Goal: Transaction & Acquisition: Purchase product/service

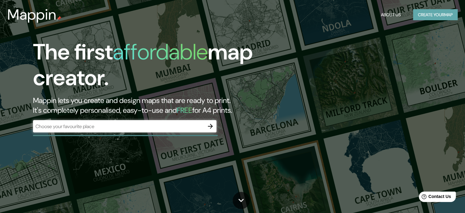
click at [439, 16] on button "Create your map" at bounding box center [435, 14] width 45 height 11
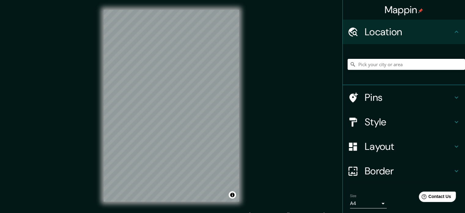
click at [399, 124] on h4 "Style" at bounding box center [409, 122] width 88 height 12
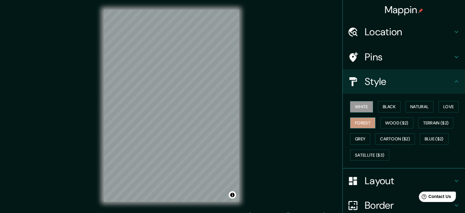
click at [357, 126] on button "Forest" at bounding box center [362, 122] width 25 height 11
click at [389, 124] on button "Wood ($2)" at bounding box center [397, 122] width 33 height 11
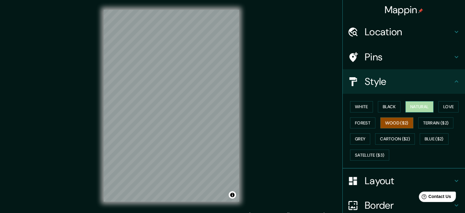
click at [415, 109] on button "Natural" at bounding box center [420, 106] width 28 height 11
click at [439, 107] on button "Love" at bounding box center [449, 106] width 20 height 11
click at [421, 109] on button "Natural" at bounding box center [420, 106] width 28 height 11
click at [373, 120] on div "White Black Natural Love Forest Wood ($2) Terrain ($2) Grey Cartoon ($2) Blue (…" at bounding box center [406, 130] width 117 height 64
click at [381, 122] on button "Wood ($2)" at bounding box center [397, 122] width 33 height 11
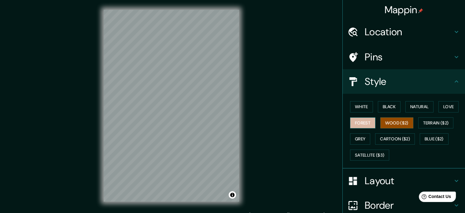
click at [361, 122] on button "Forest" at bounding box center [362, 122] width 25 height 11
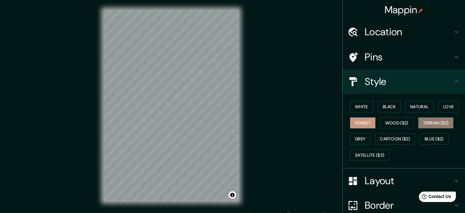
click at [431, 122] on button "Terrain ($2)" at bounding box center [435, 122] width 35 height 11
click at [369, 115] on div "White Black Natural Love Forest Wood ($2) Terrain ($2) Grey Cartoon ($2) Blue (…" at bounding box center [406, 130] width 117 height 64
click at [358, 122] on button "Forest" at bounding box center [362, 122] width 25 height 11
